Goal: Task Accomplishment & Management: Complete application form

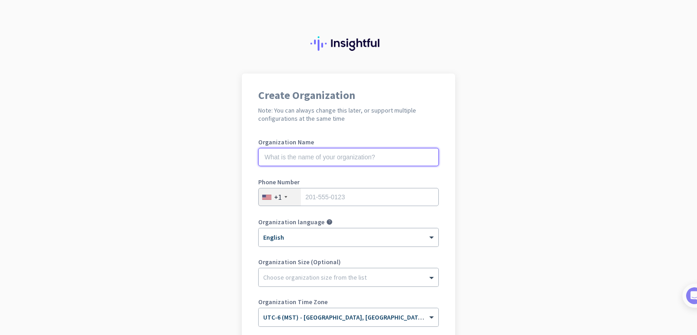
click at [320, 157] on input "text" at bounding box center [348, 157] width 181 height 18
type input "Mercor"
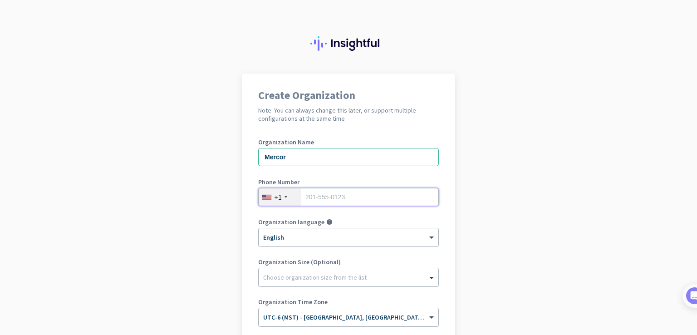
click at [320, 200] on input "tel" at bounding box center [348, 197] width 181 height 18
type input "8014273561"
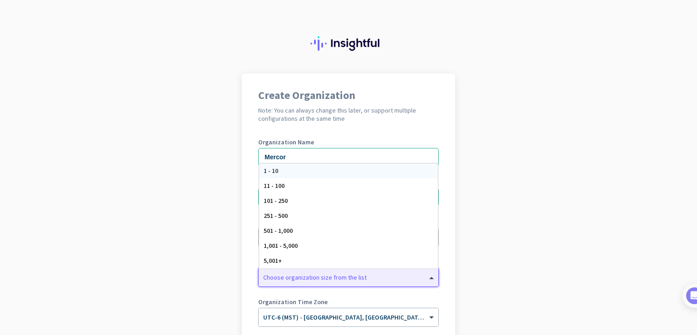
click at [303, 278] on div at bounding box center [349, 274] width 180 height 9
click at [244, 219] on div "Create Organization Note: You can always change this later, or support multiple…" at bounding box center [348, 234] width 213 height 320
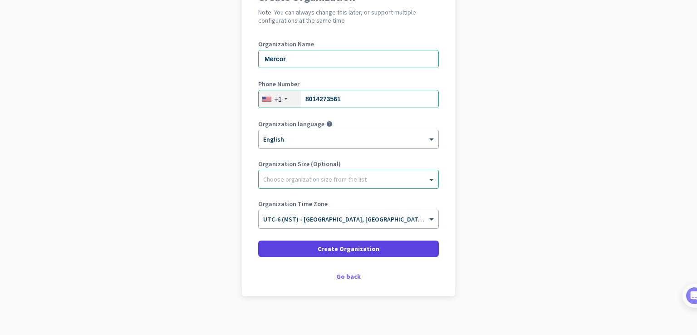
scroll to position [104, 0]
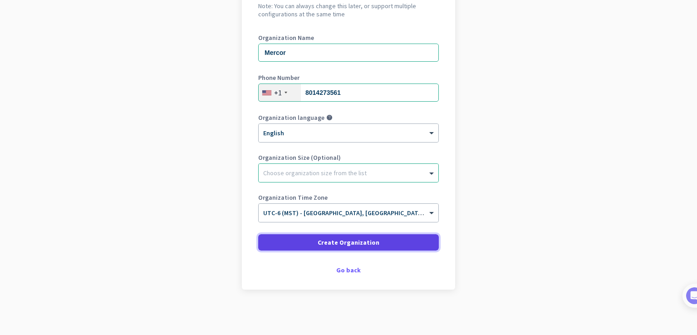
click at [343, 246] on span "Create Organization" at bounding box center [349, 242] width 62 height 9
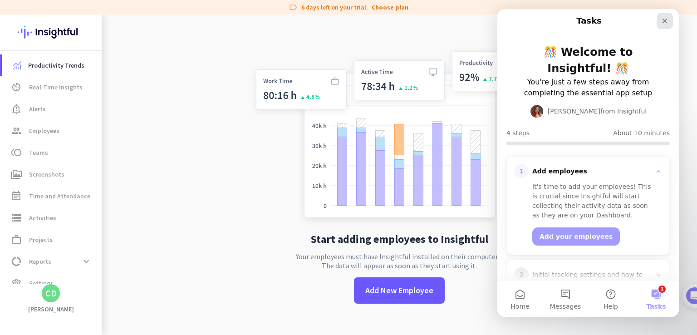
click at [662, 19] on icon "Close" at bounding box center [664, 20] width 7 height 7
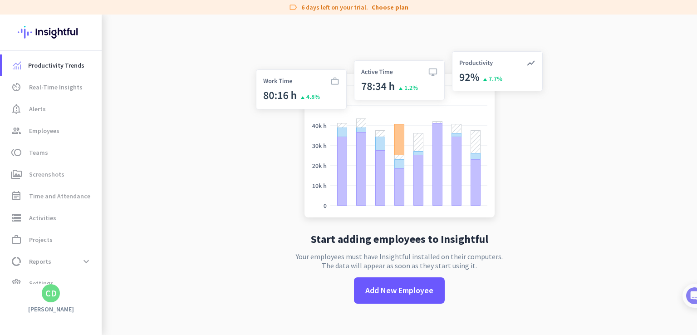
click at [45, 299] on div "CD" at bounding box center [51, 293] width 18 height 18
click at [82, 274] on span "Sign out" at bounding box center [99, 276] width 55 height 8
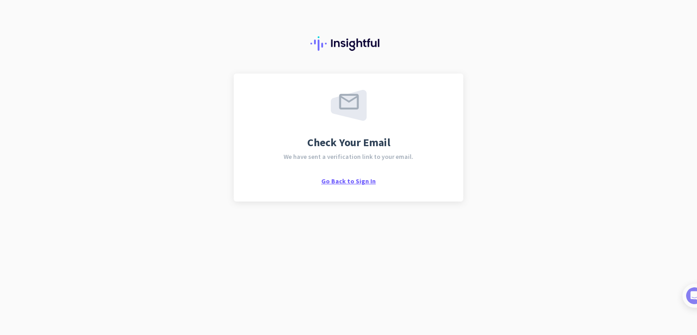
click at [341, 180] on span "Go Back to Sign In" at bounding box center [348, 181] width 54 height 8
click at [339, 180] on span "Go Back to Sign In" at bounding box center [348, 181] width 54 height 8
